Goal: Task Accomplishment & Management: Use online tool/utility

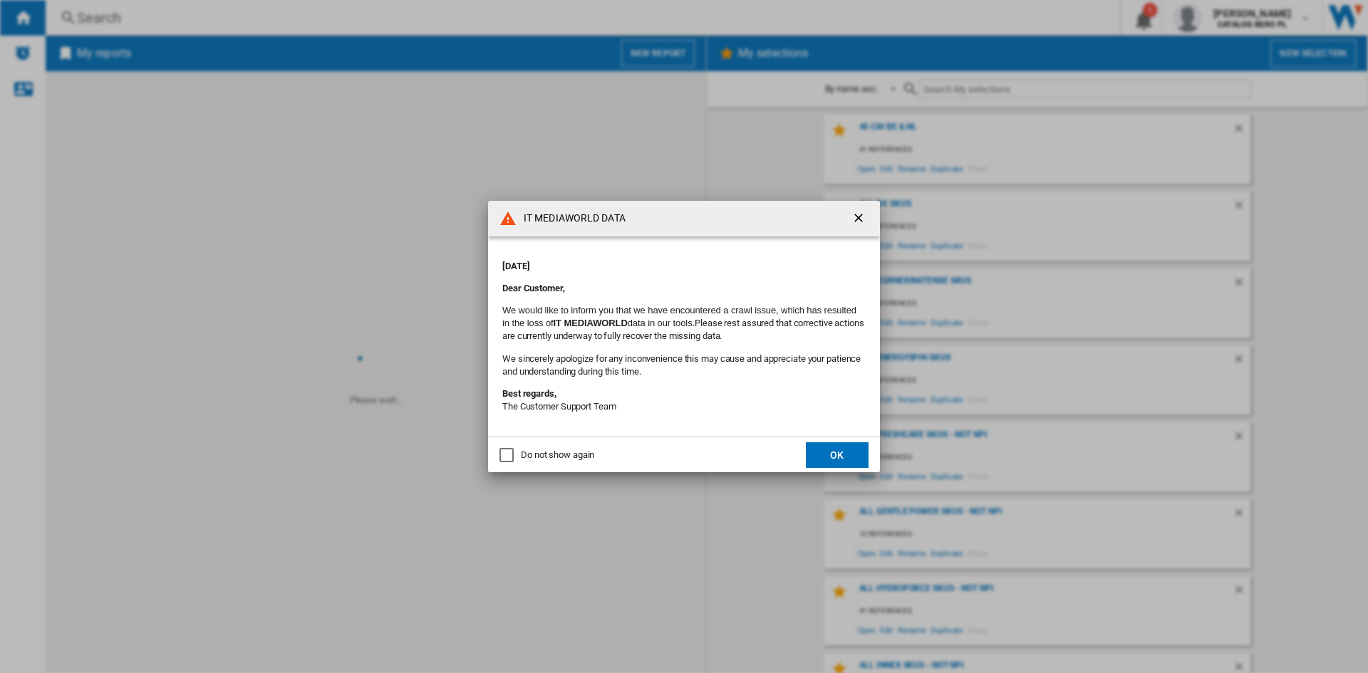
click at [502, 463] on div "Do not show again" at bounding box center [507, 455] width 14 height 14
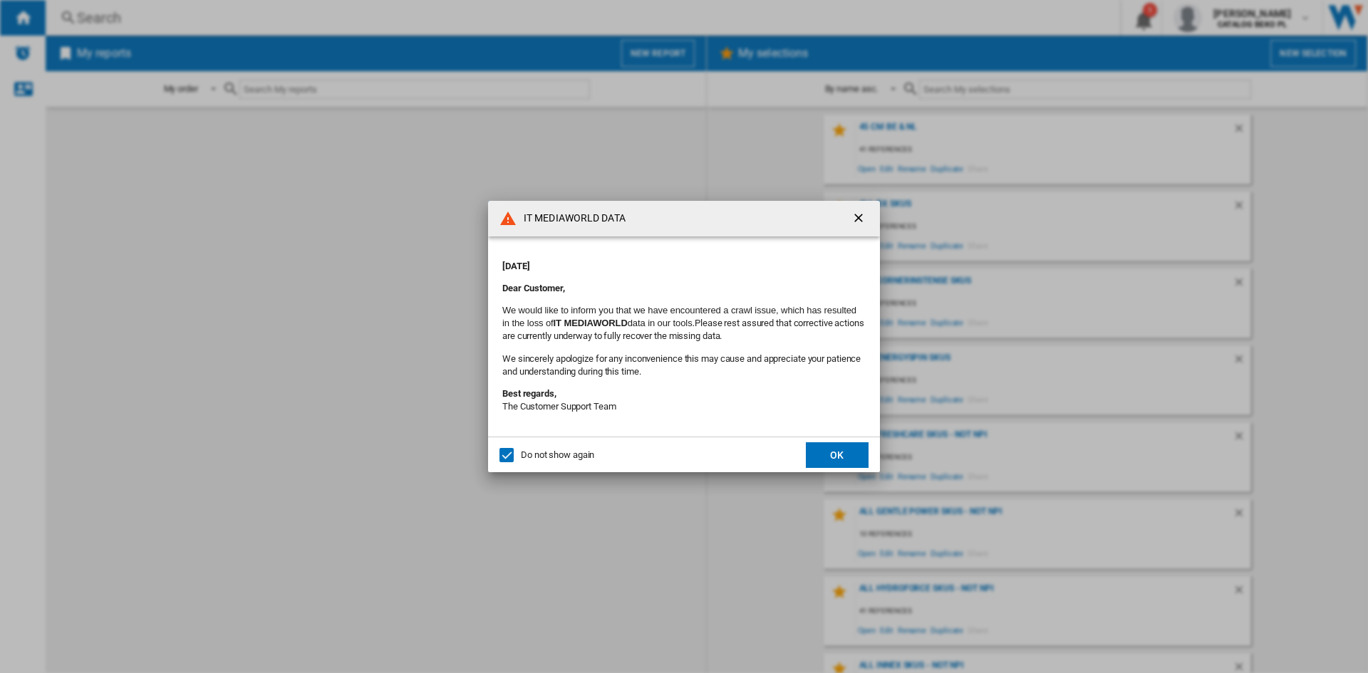
click at [830, 458] on button "OK" at bounding box center [837, 456] width 63 height 26
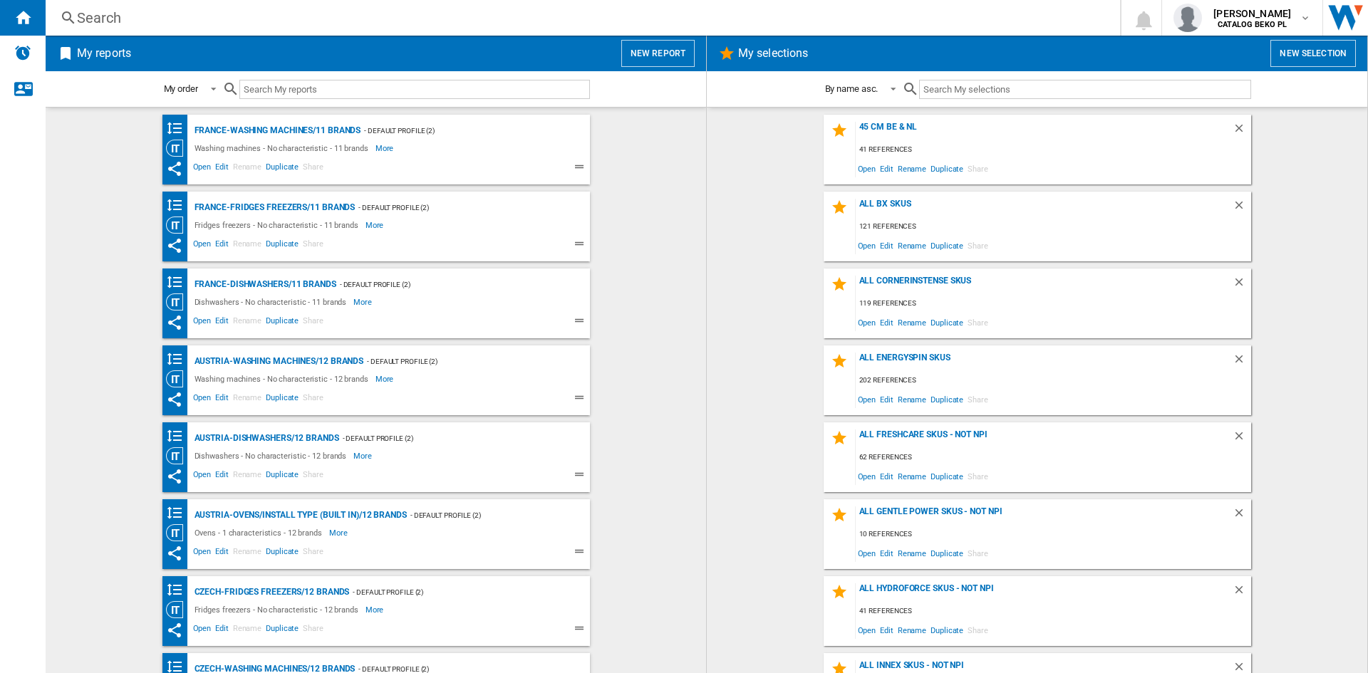
click at [646, 50] on button "New report" at bounding box center [657, 53] width 73 height 27
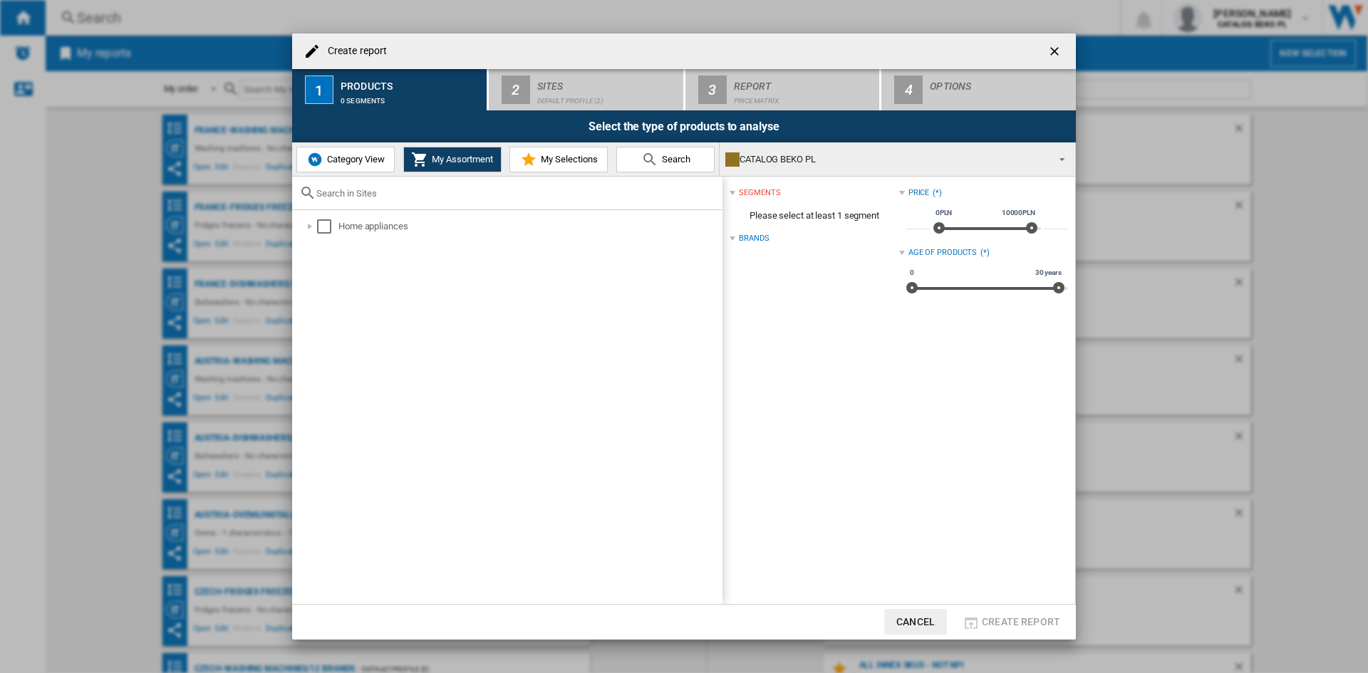
click at [530, 157] on md-icon at bounding box center [528, 159] width 17 height 17
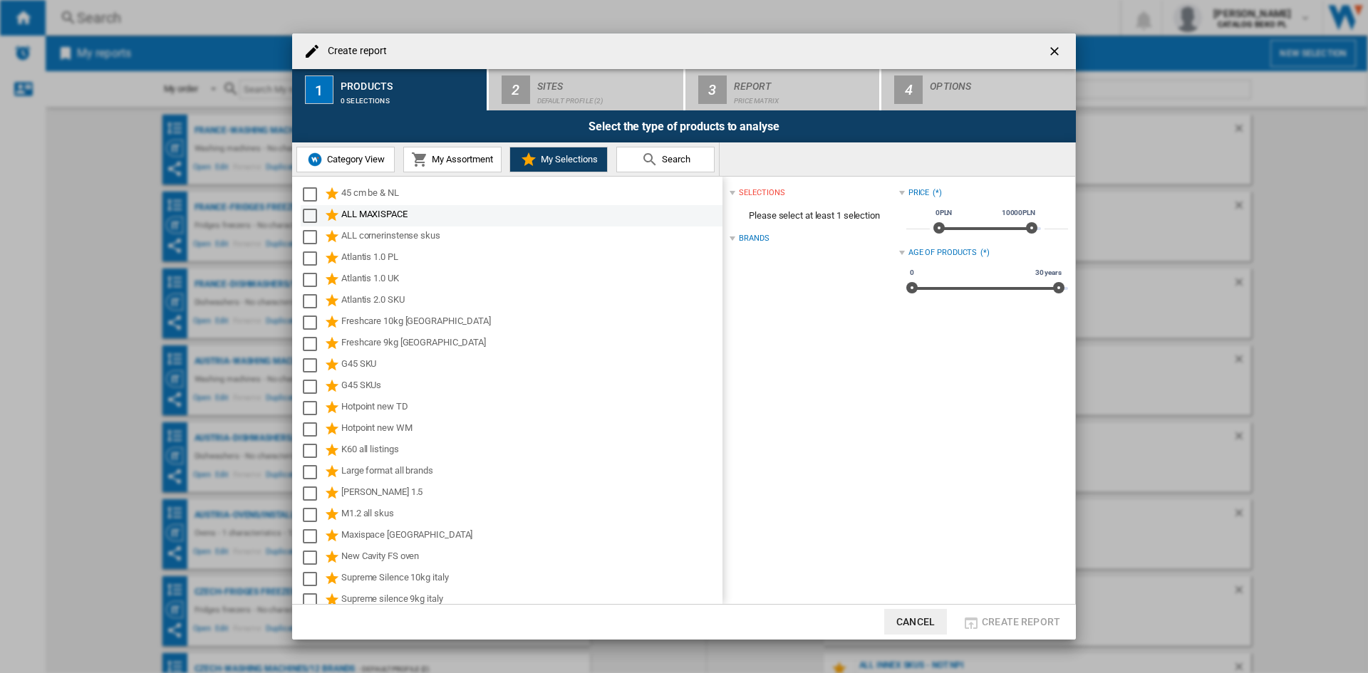
click at [311, 216] on div "Select" at bounding box center [310, 216] width 14 height 14
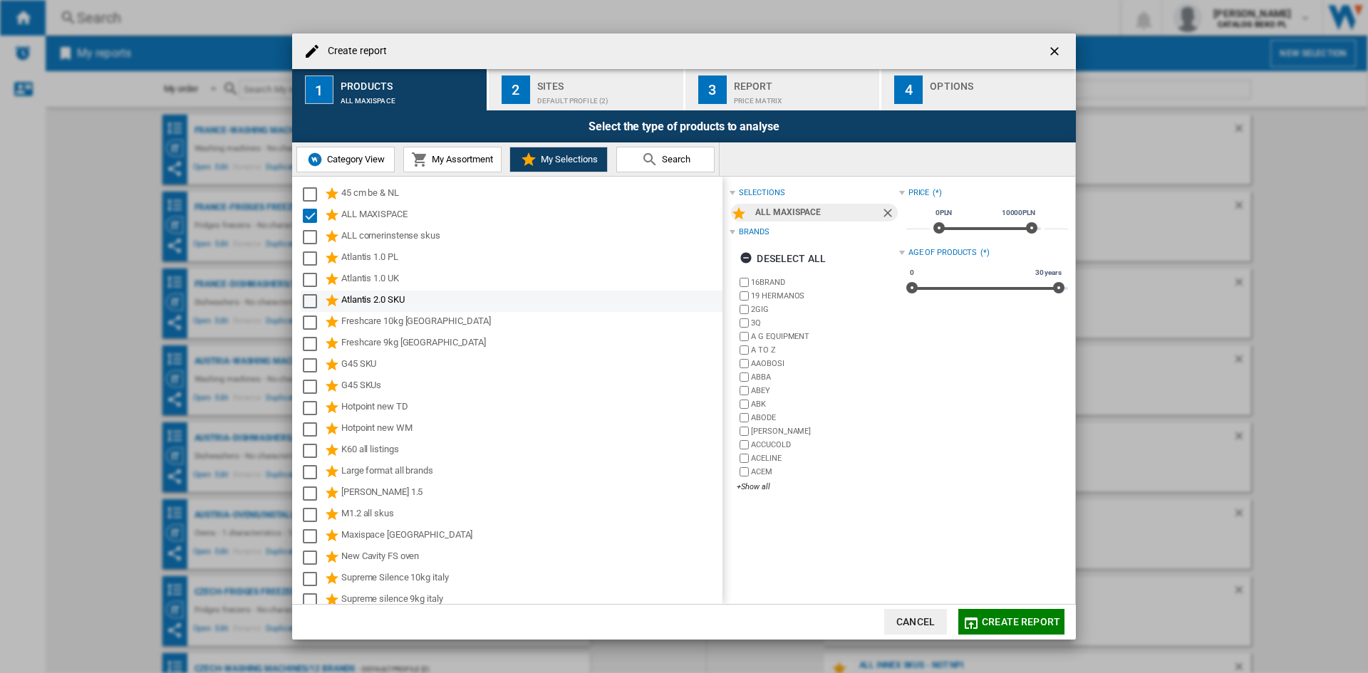
click at [312, 300] on div "Select" at bounding box center [310, 301] width 14 height 14
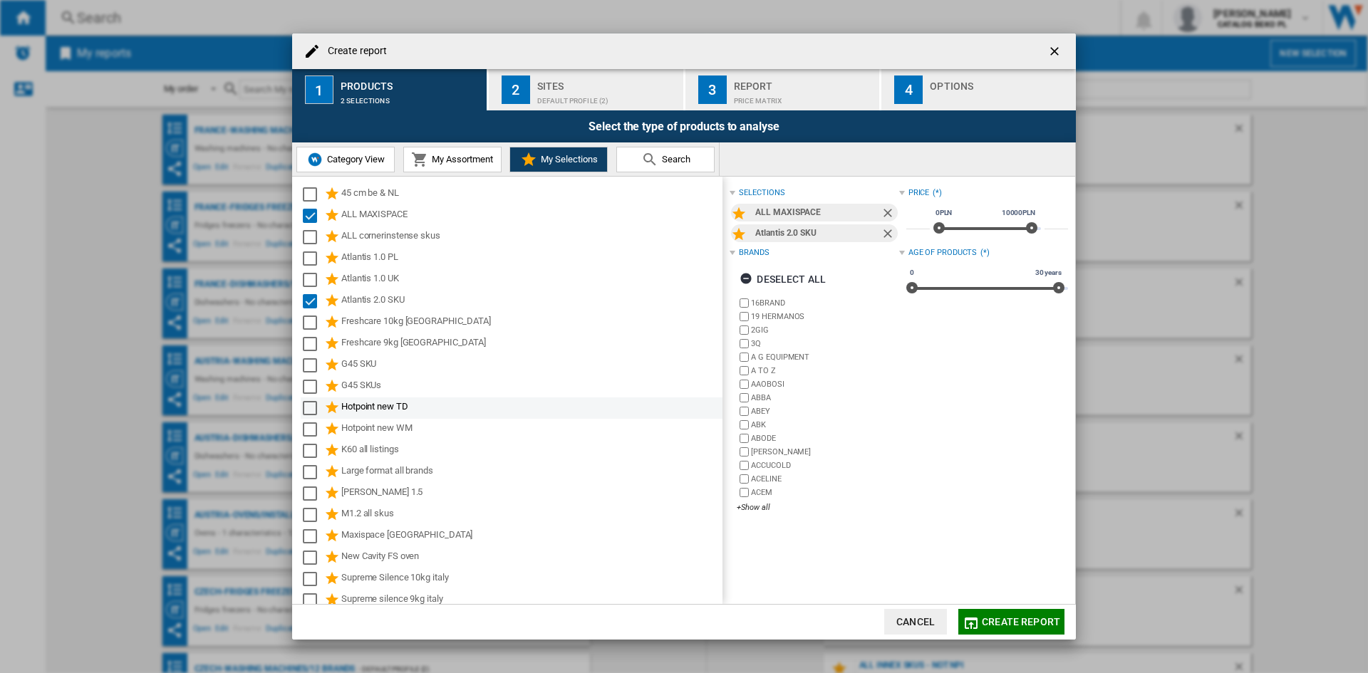
scroll to position [71, 0]
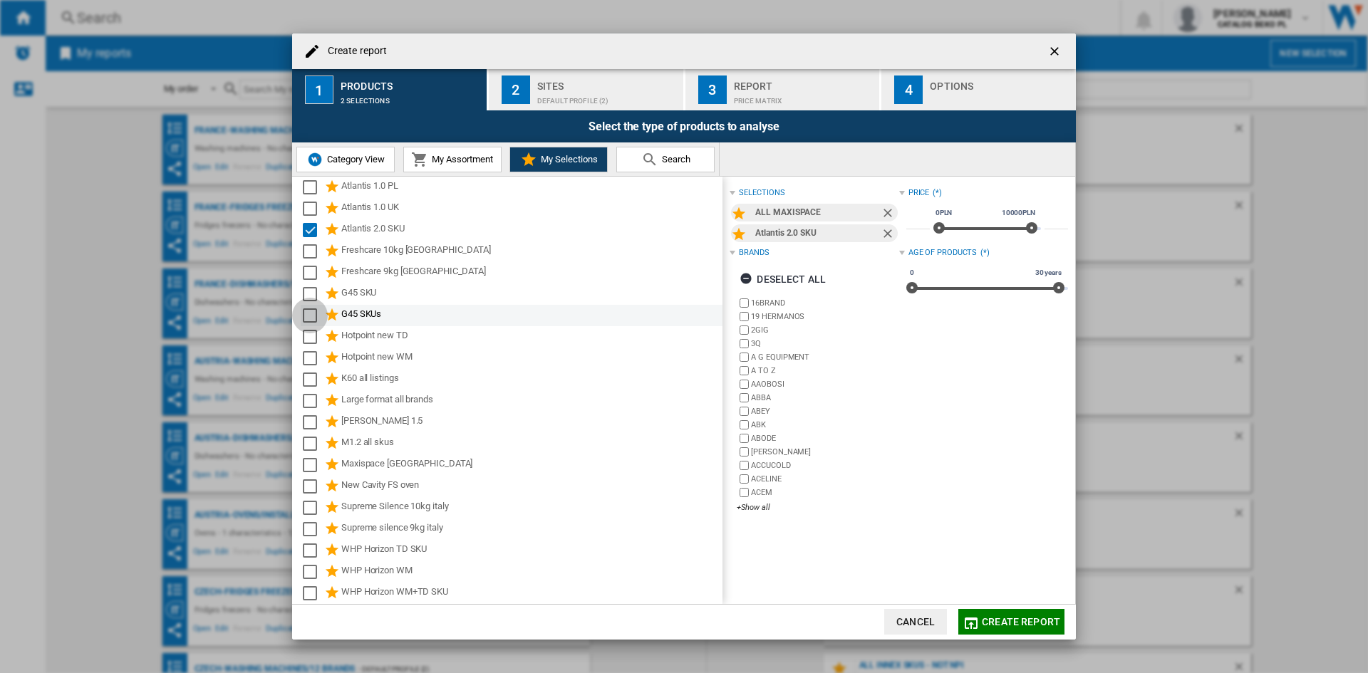
click at [312, 310] on div "Select" at bounding box center [310, 316] width 14 height 14
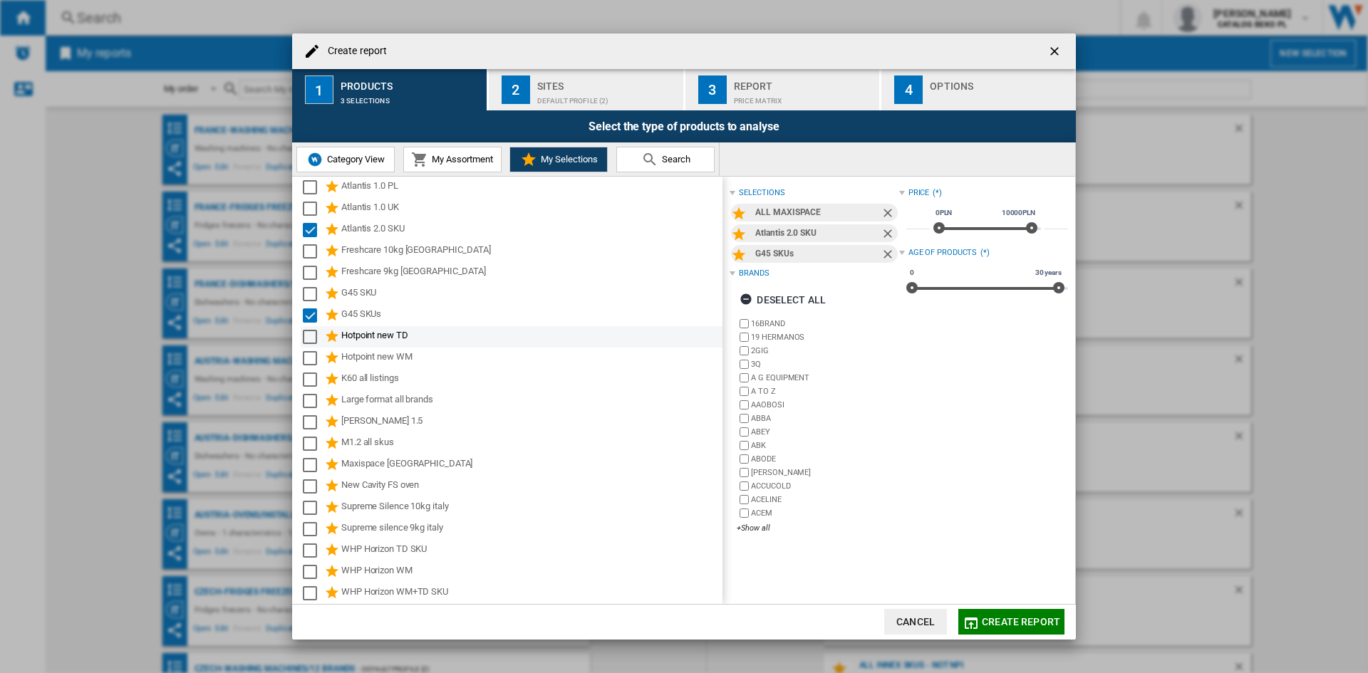
scroll to position [143, 0]
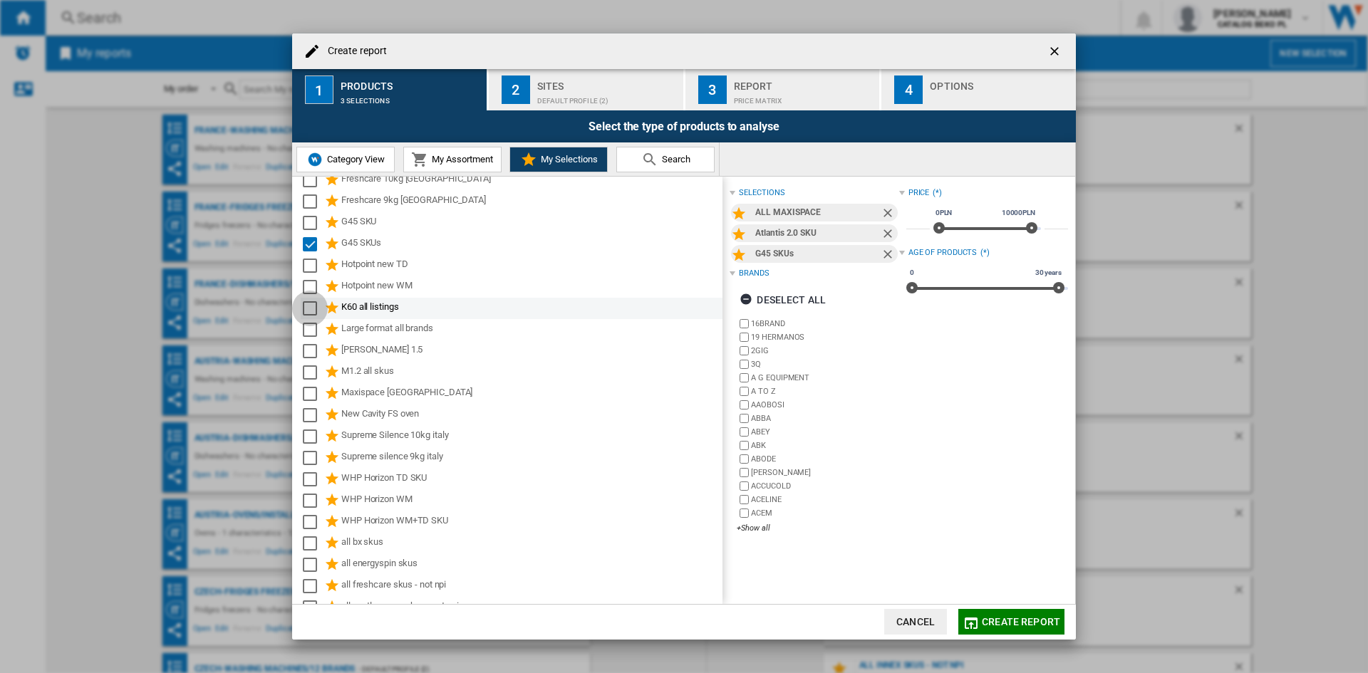
click at [308, 309] on div "Select" at bounding box center [310, 308] width 14 height 14
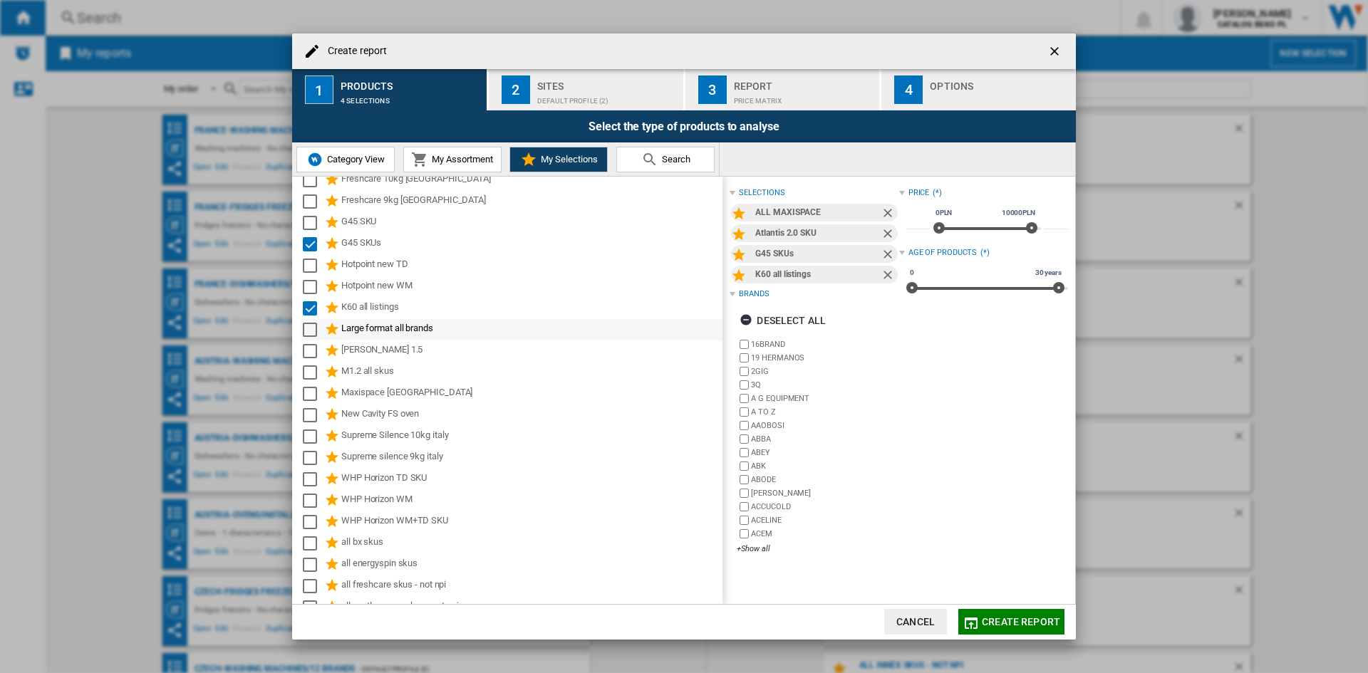
scroll to position [214, 0]
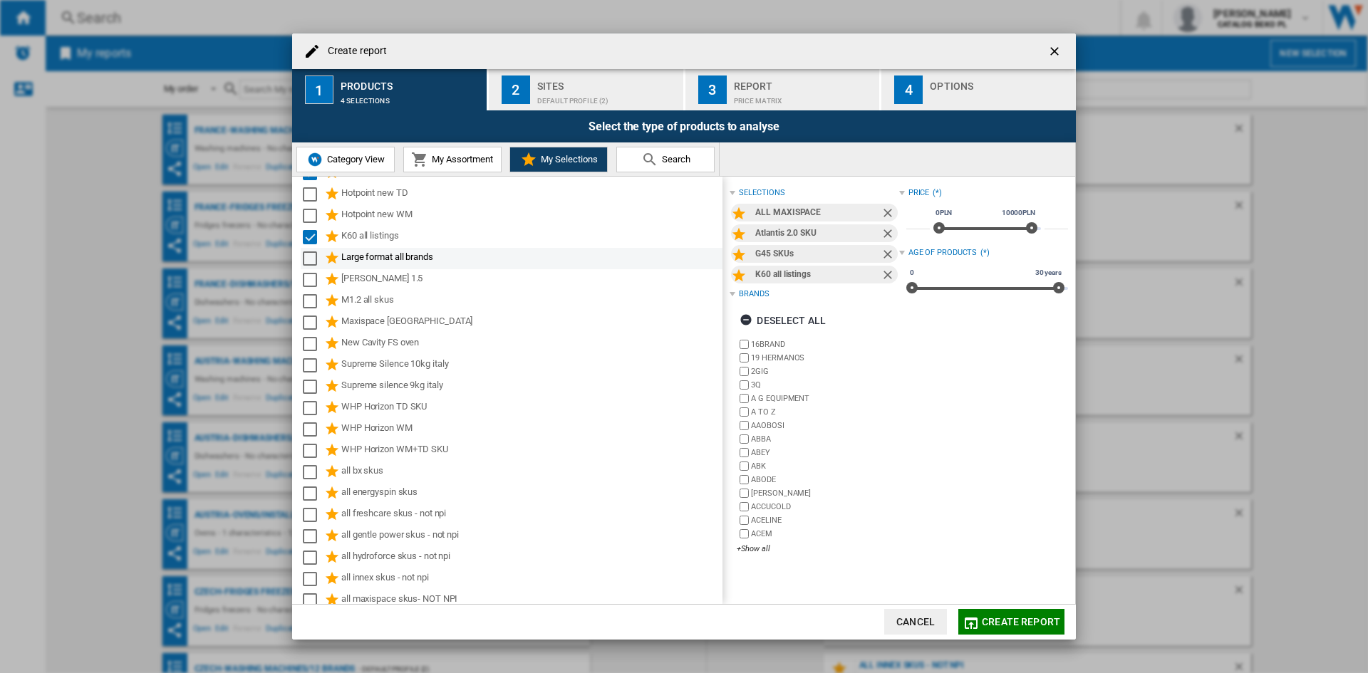
click at [317, 262] on md-checkbox "Select" at bounding box center [313, 258] width 21 height 17
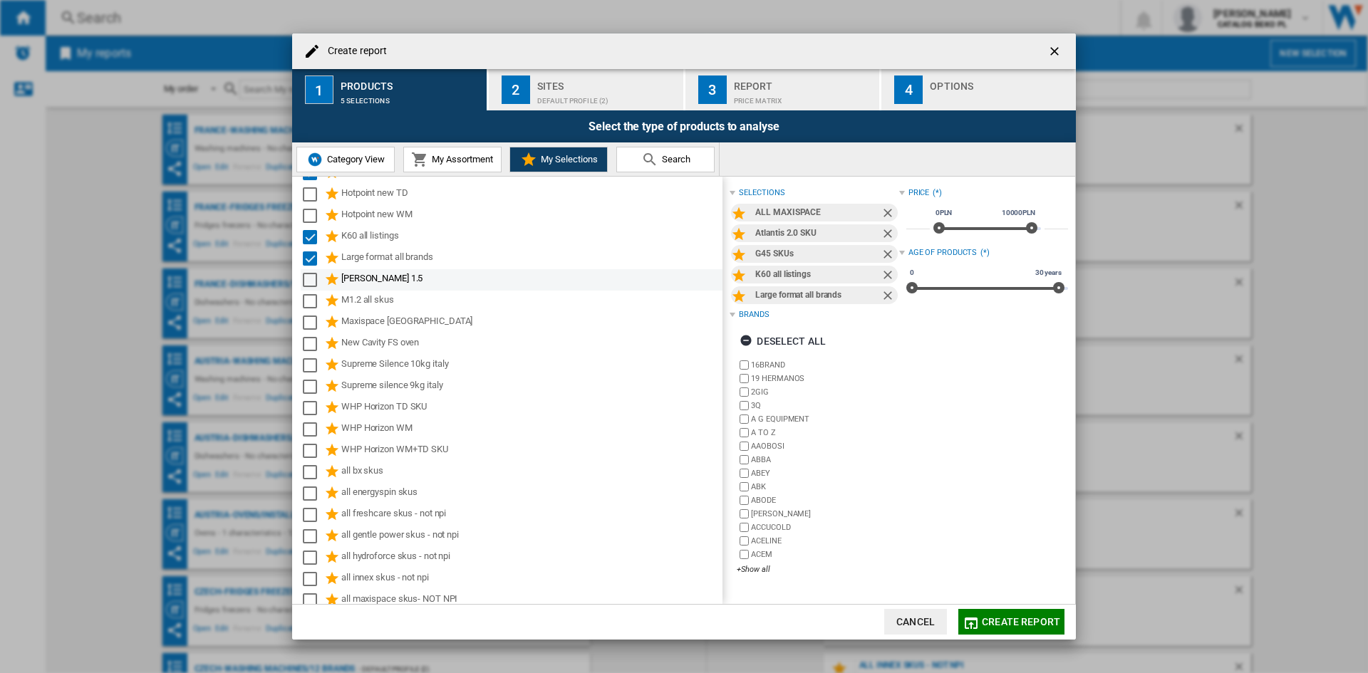
scroll to position [285, 0]
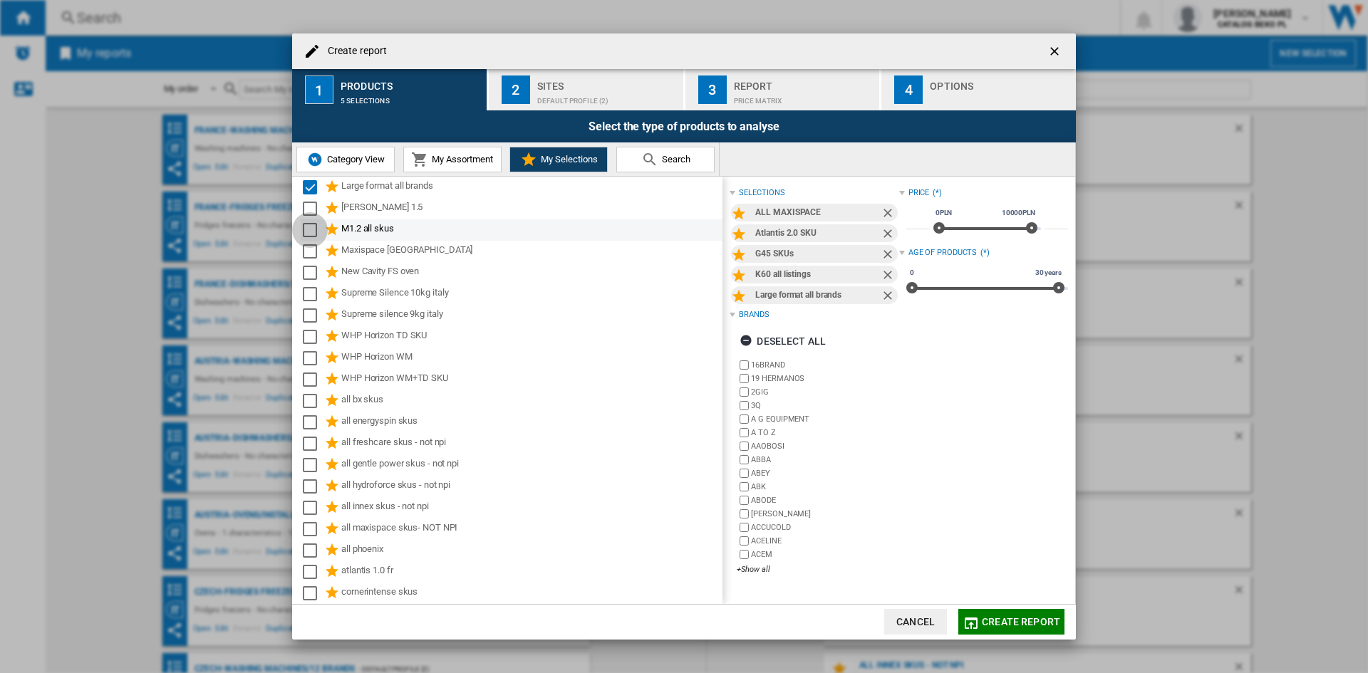
click at [310, 228] on div "Select" at bounding box center [310, 230] width 14 height 14
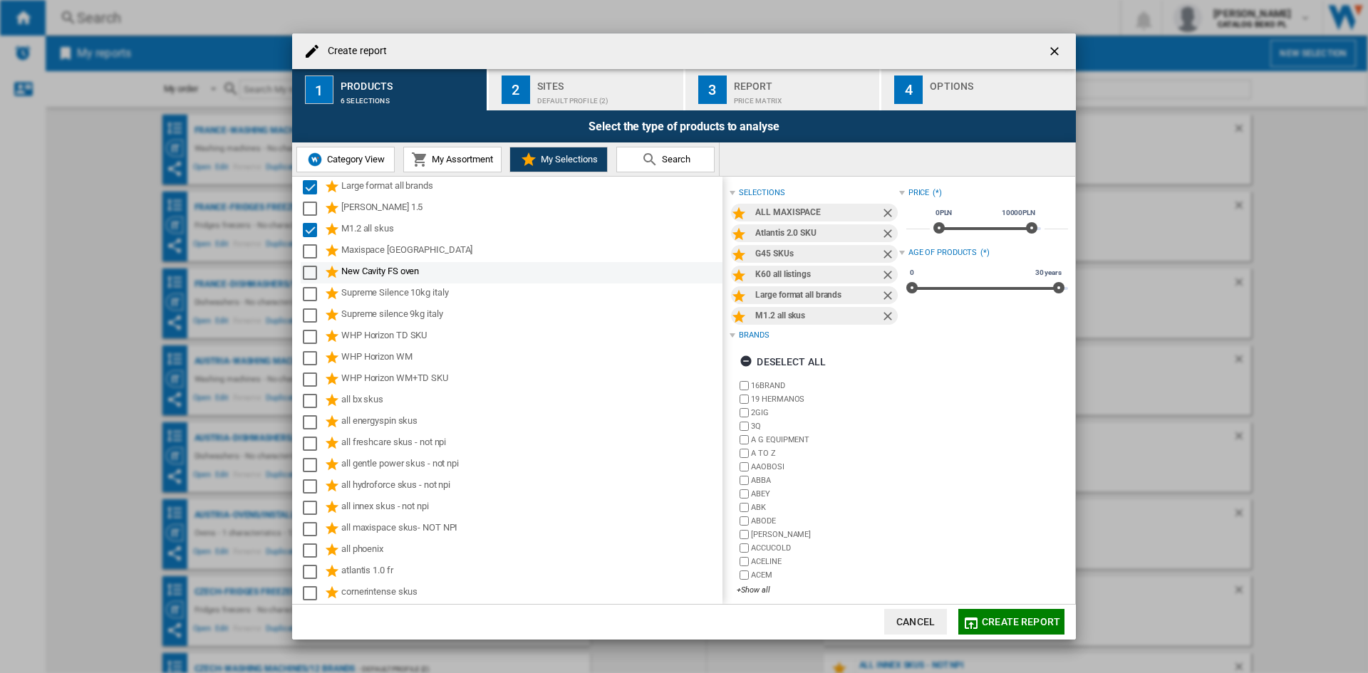
click at [311, 267] on div "Select" at bounding box center [310, 273] width 14 height 14
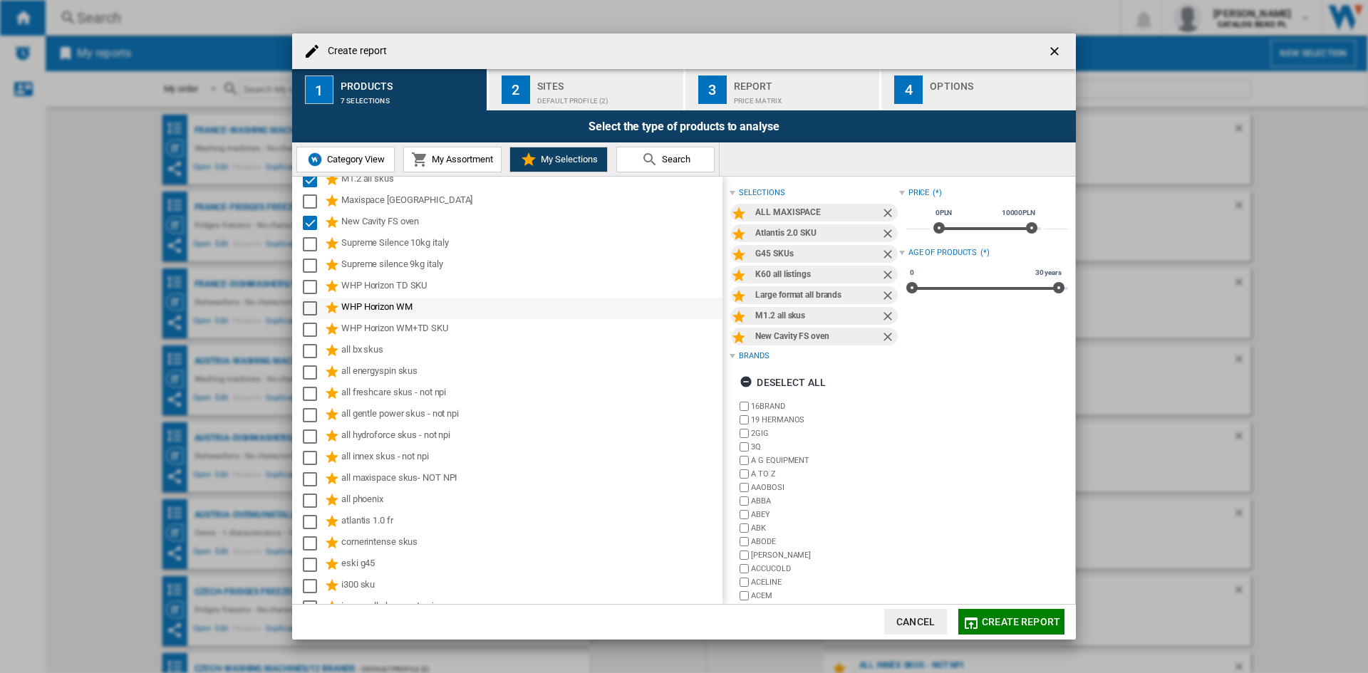
scroll to position [356, 0]
click at [311, 313] on div "Select" at bounding box center [310, 308] width 14 height 14
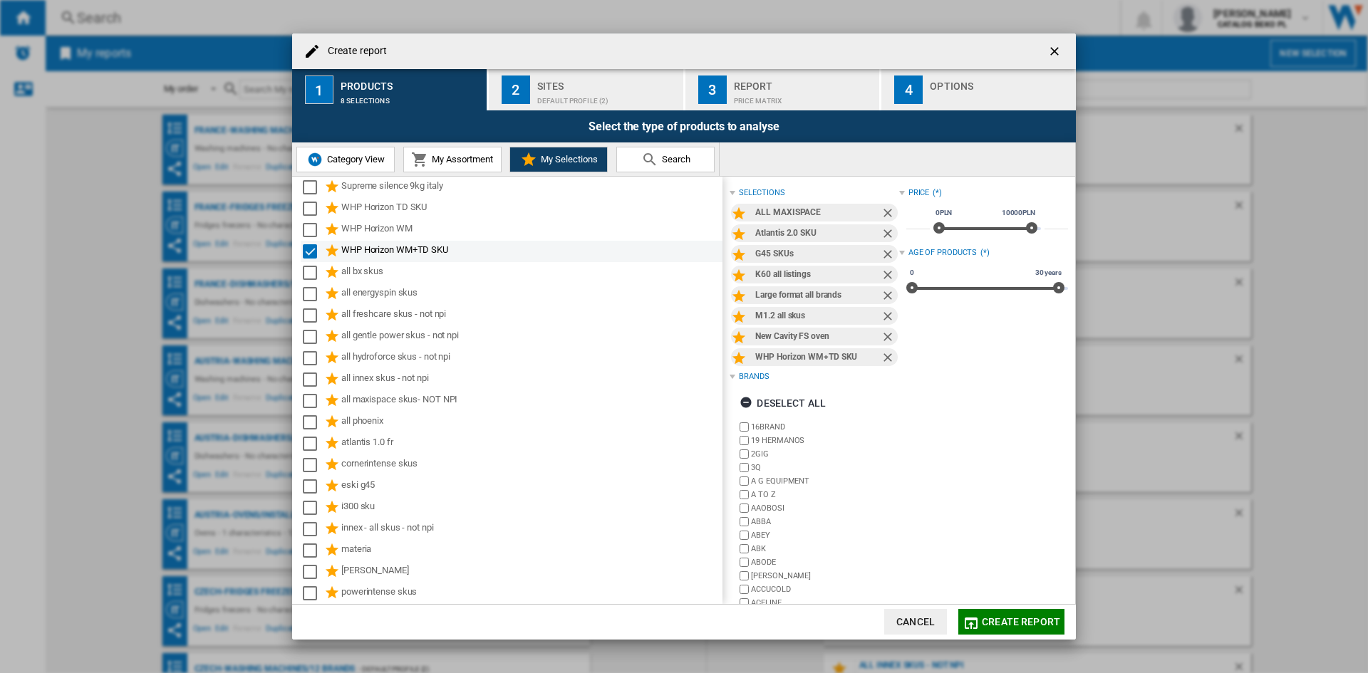
scroll to position [428, 0]
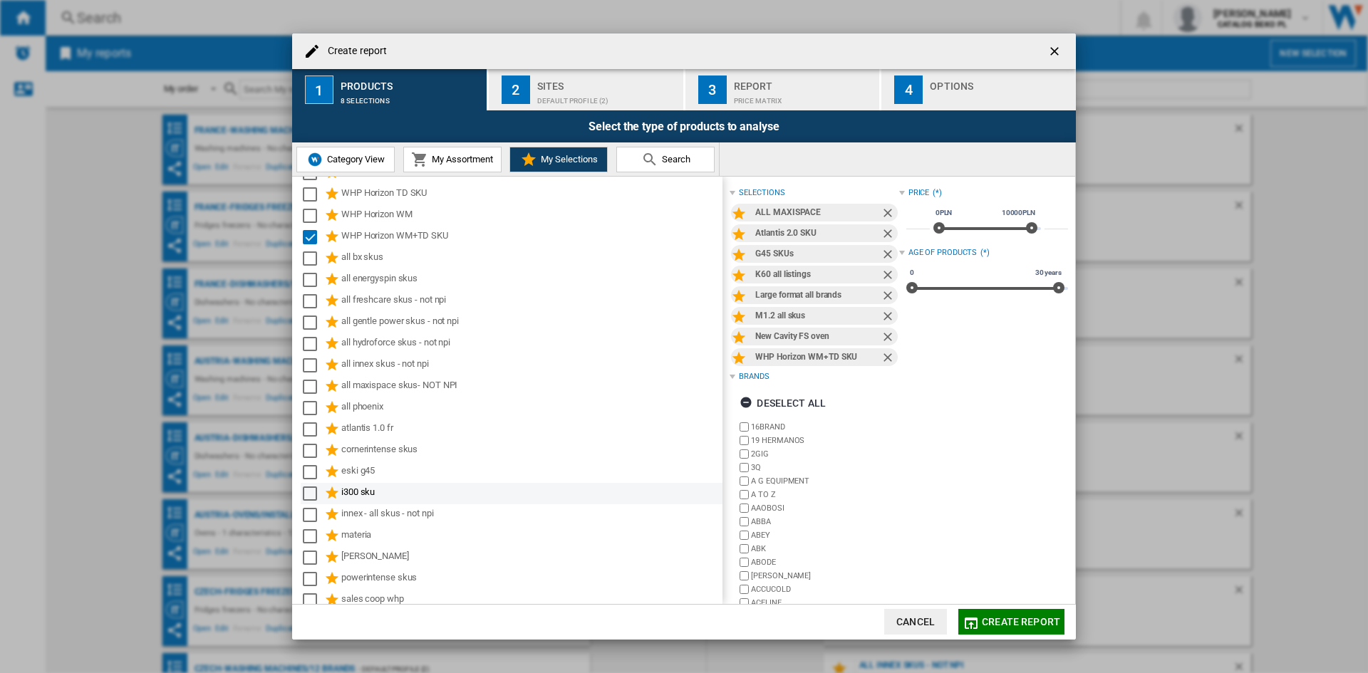
click at [315, 496] on div "Select" at bounding box center [310, 494] width 14 height 14
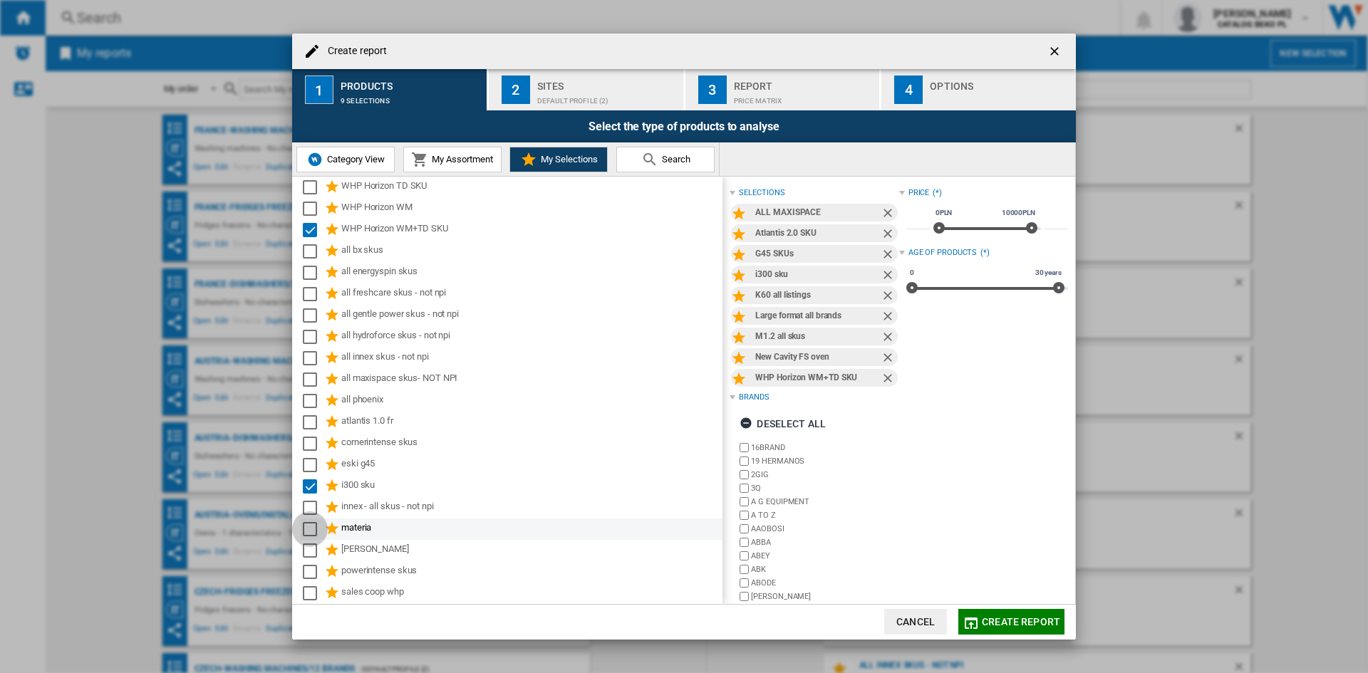
click at [309, 532] on div "Select" at bounding box center [310, 529] width 14 height 14
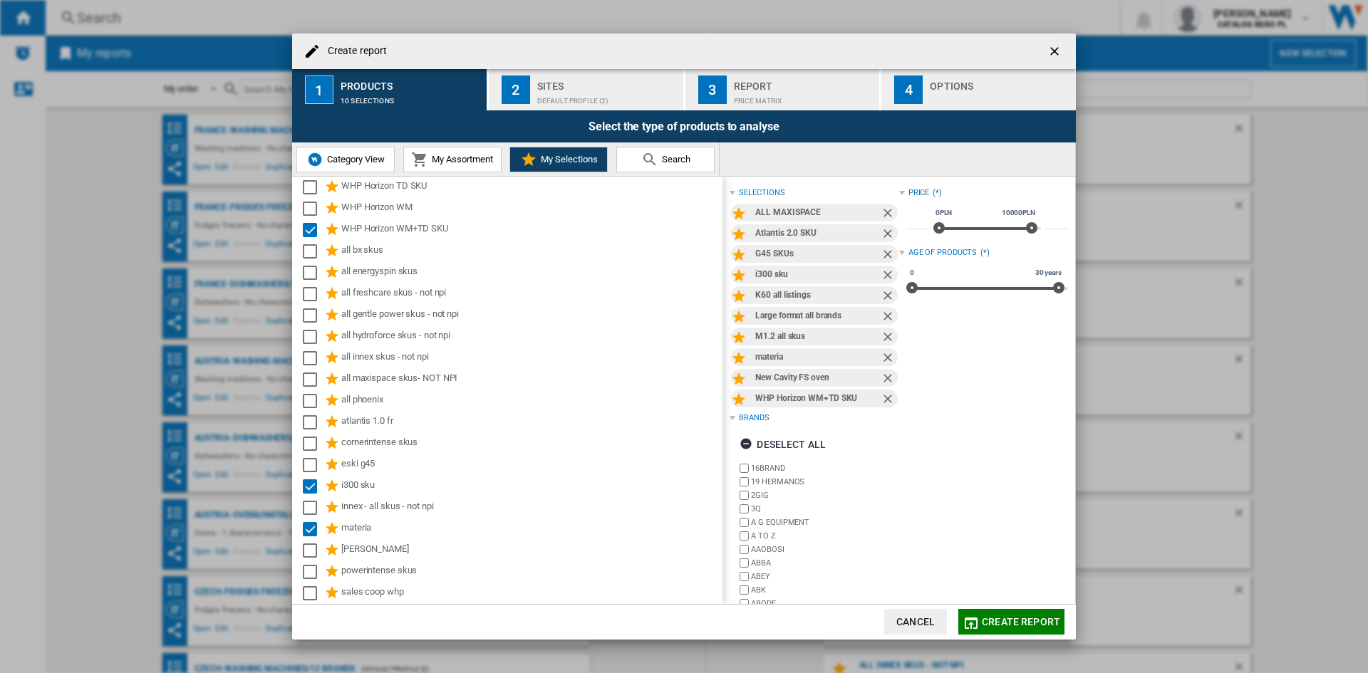
click at [629, 97] on div "Default profile (2)" at bounding box center [607, 97] width 140 height 15
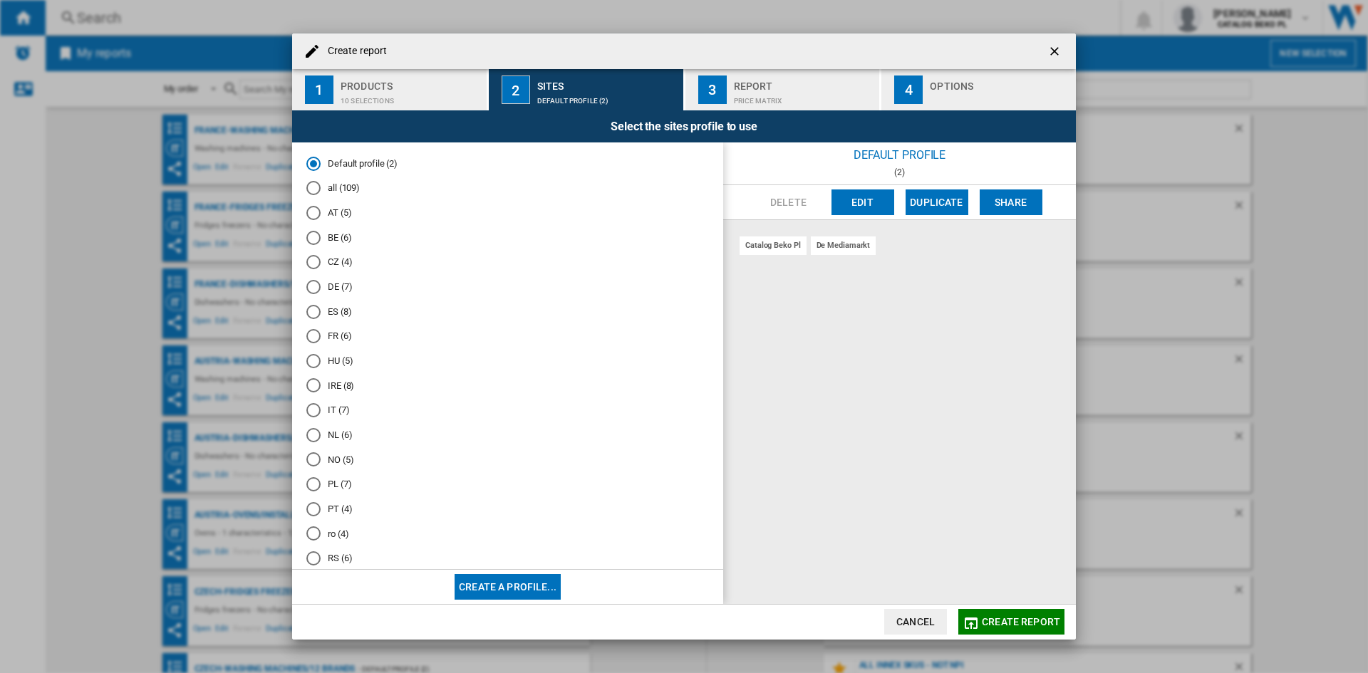
click at [330, 405] on md-radio-button "IT (7)" at bounding box center [507, 411] width 403 height 14
click at [973, 95] on div "button" at bounding box center [1000, 97] width 140 height 15
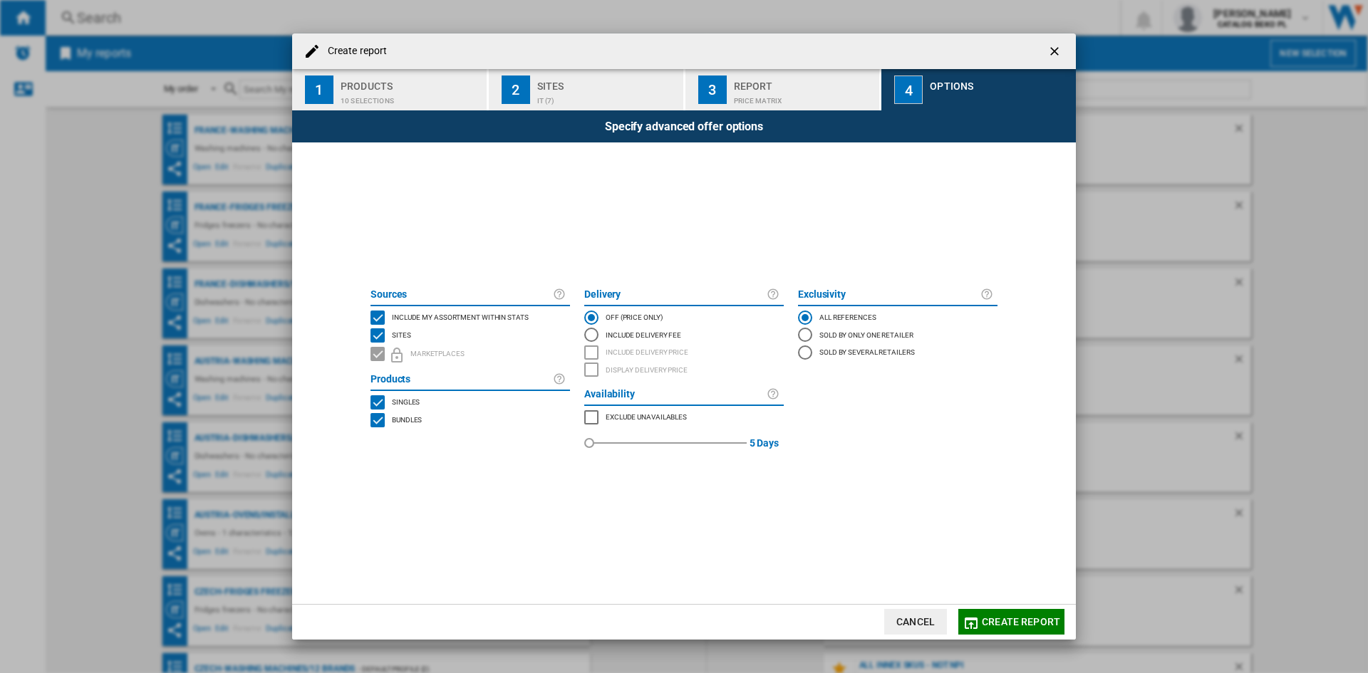
click at [482, 311] on span "Include my assortment within stats" at bounding box center [460, 316] width 137 height 10
click at [1004, 614] on button "Create report" at bounding box center [1012, 622] width 106 height 26
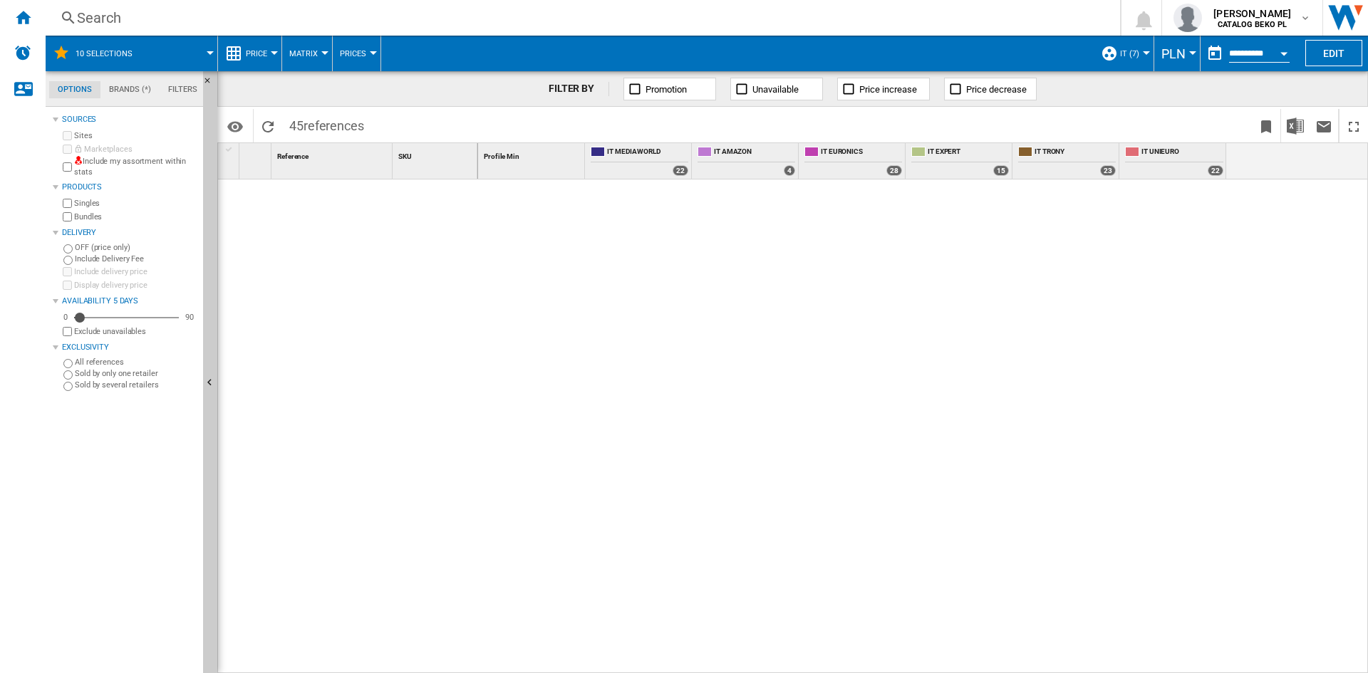
click at [1179, 52] on span "PLN" at bounding box center [1174, 53] width 24 height 15
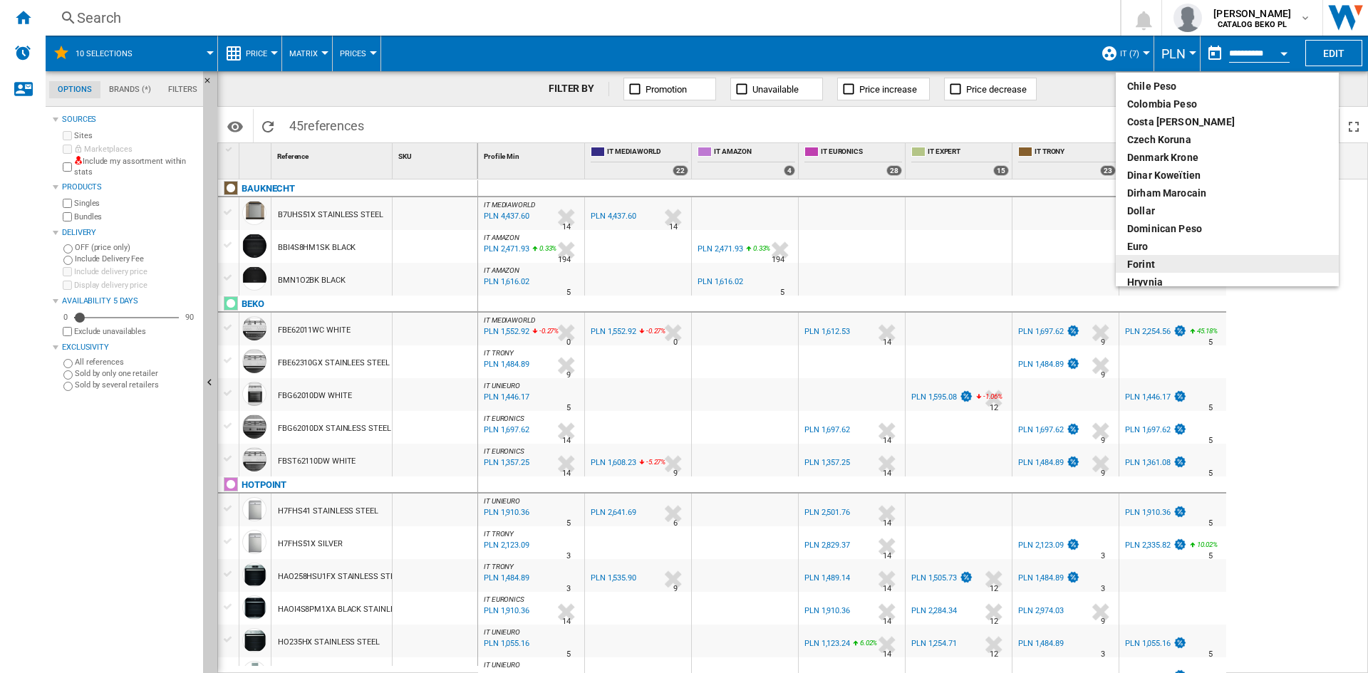
scroll to position [143, 0]
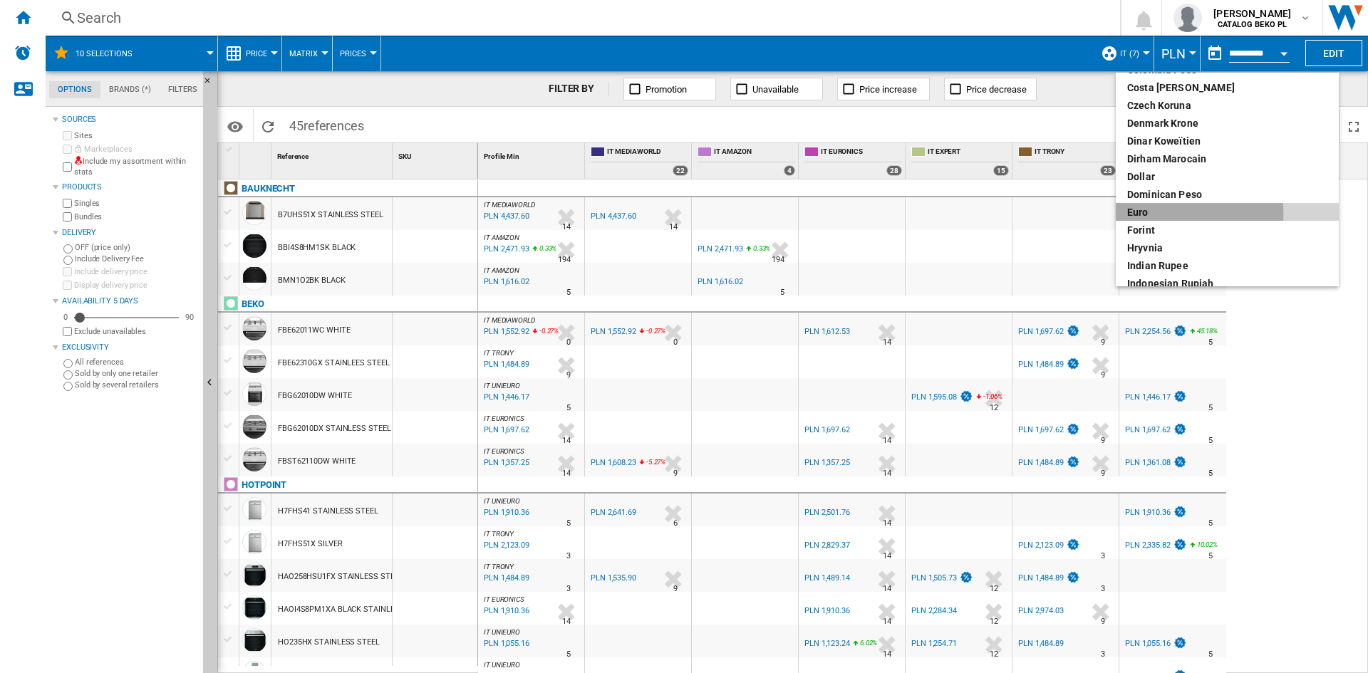
click at [1156, 215] on div "euro" at bounding box center [1227, 212] width 200 height 14
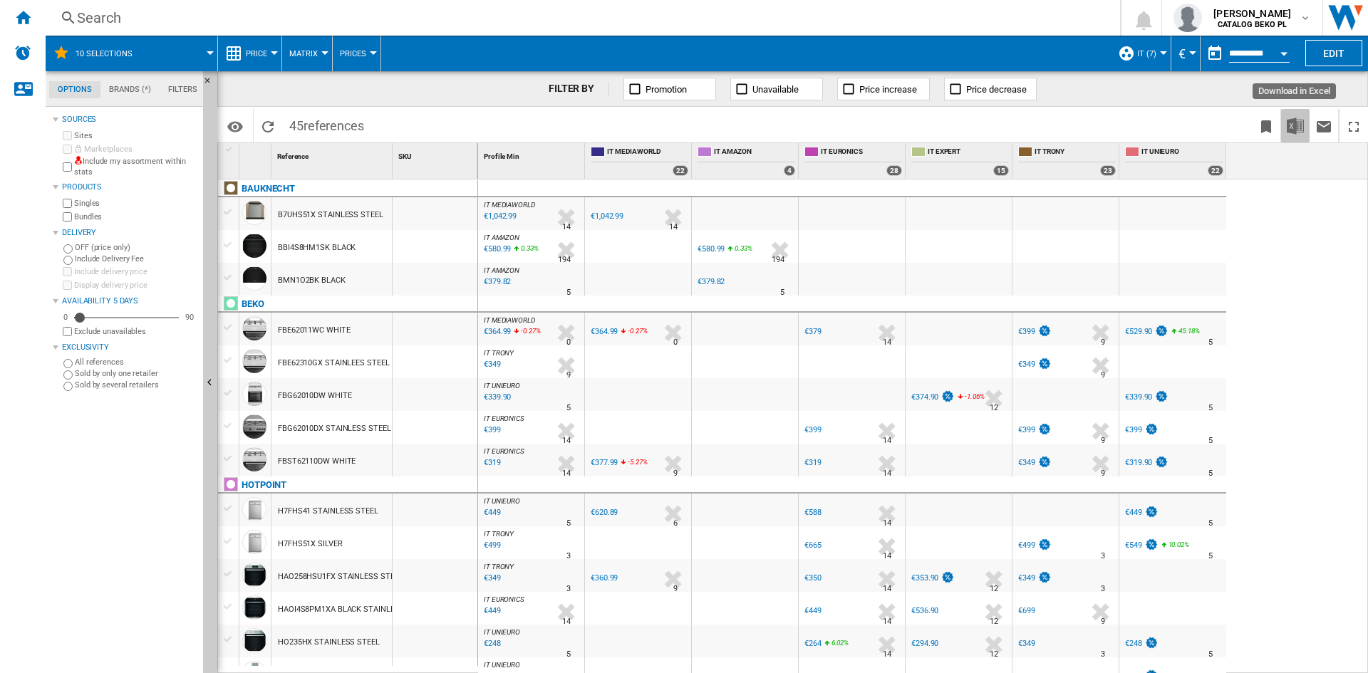
click at [1301, 125] on img "Download in Excel" at bounding box center [1295, 126] width 17 height 17
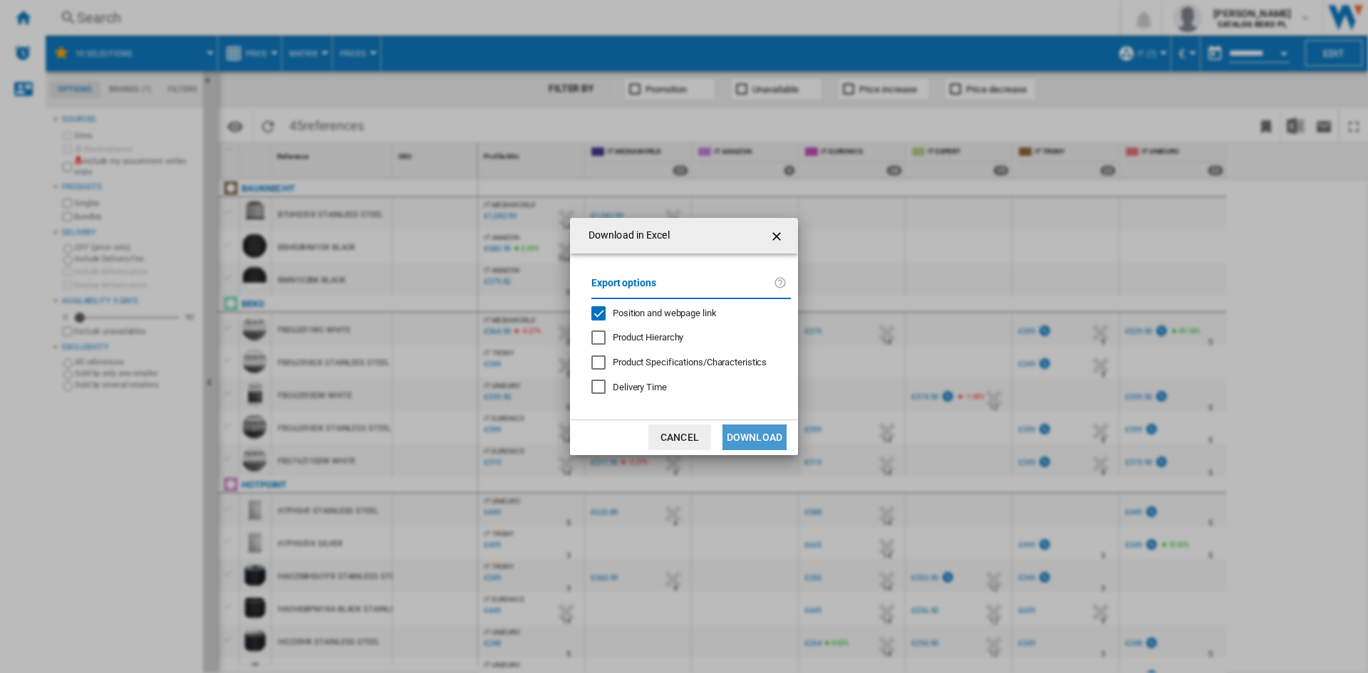
click at [768, 428] on button "Download" at bounding box center [755, 438] width 64 height 26
